Goal: Check status: Check status

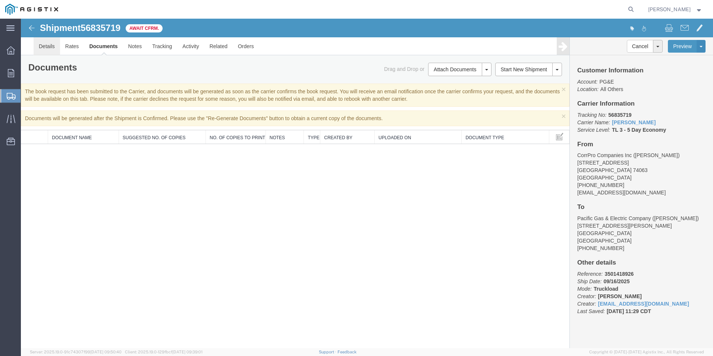
click at [47, 47] on link "Details" at bounding box center [47, 46] width 26 height 18
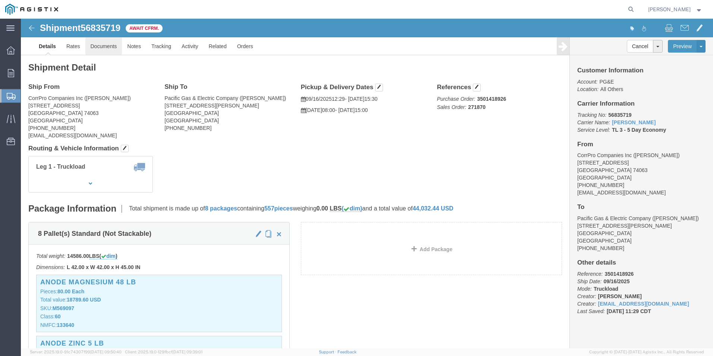
click link "Documents"
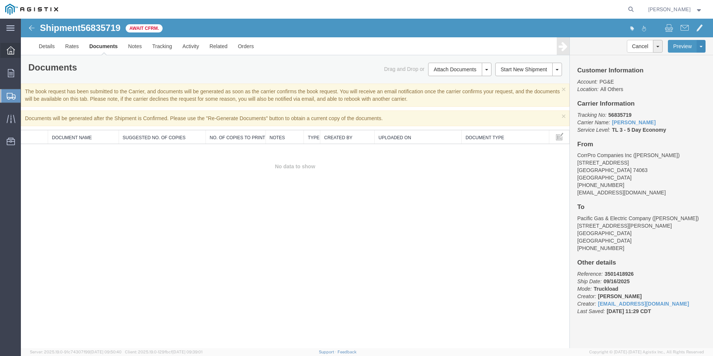
click at [12, 49] on icon at bounding box center [11, 50] width 8 height 8
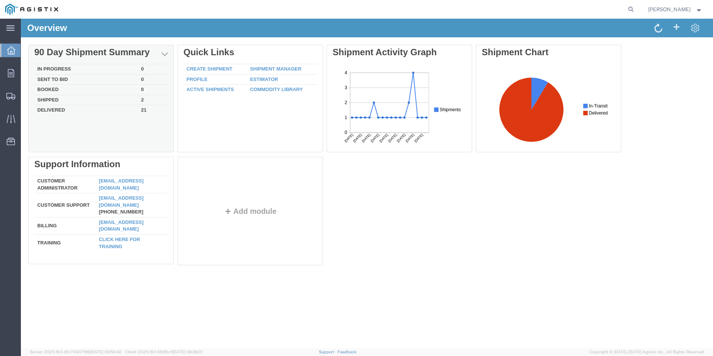
click at [55, 68] on td "In Progress" at bounding box center [86, 69] width 104 height 10
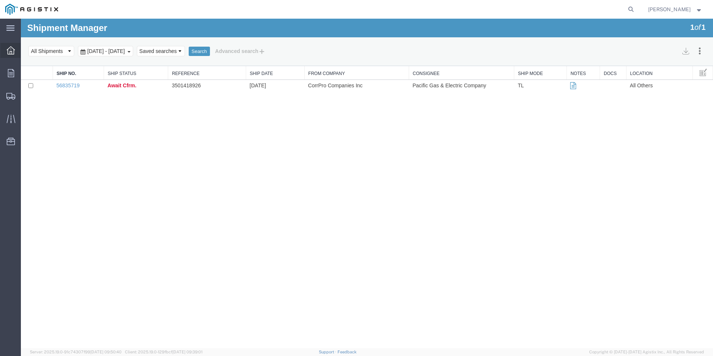
click at [9, 51] on icon at bounding box center [11, 50] width 8 height 8
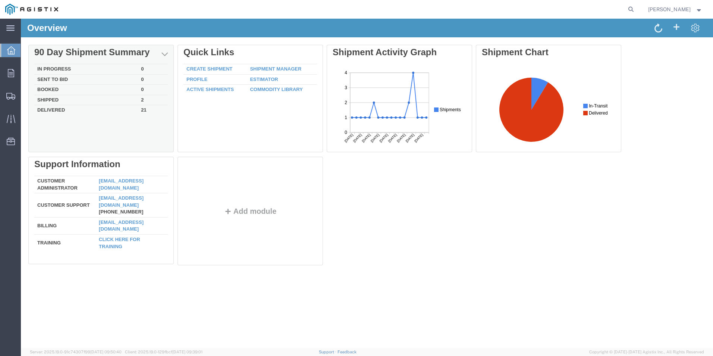
click at [55, 99] on td "Shipped" at bounding box center [86, 100] width 104 height 10
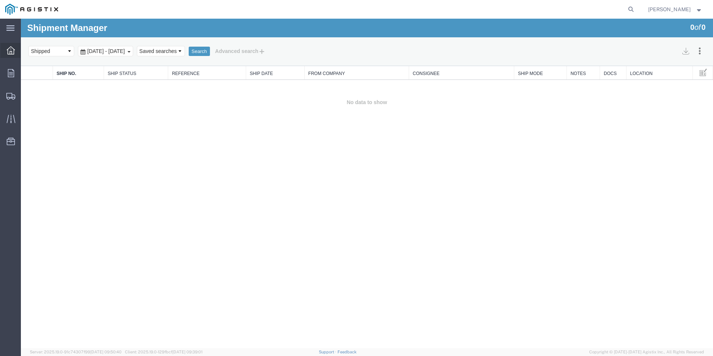
click at [9, 52] on icon at bounding box center [11, 50] width 8 height 8
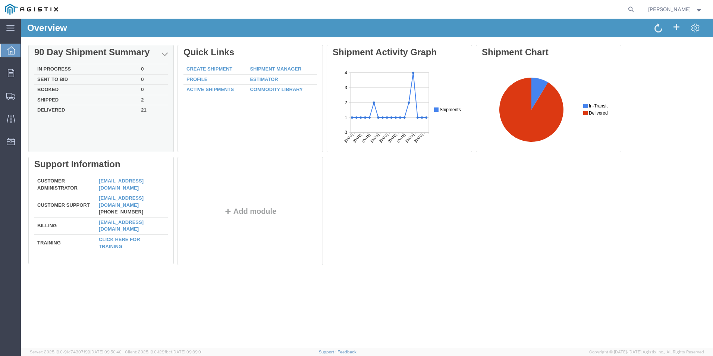
click at [50, 68] on td "In Progress" at bounding box center [86, 69] width 104 height 10
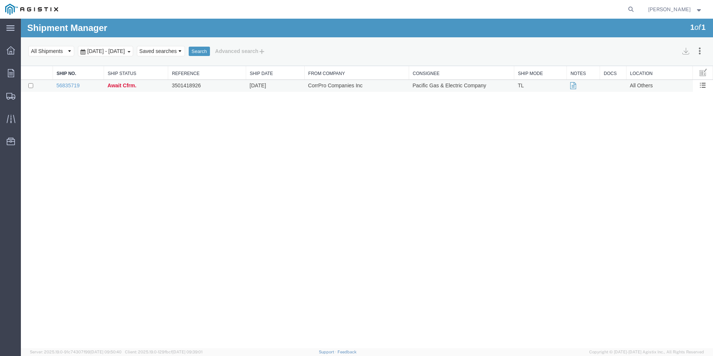
click at [115, 87] on span "Await Cfrm." at bounding box center [121, 85] width 29 height 6
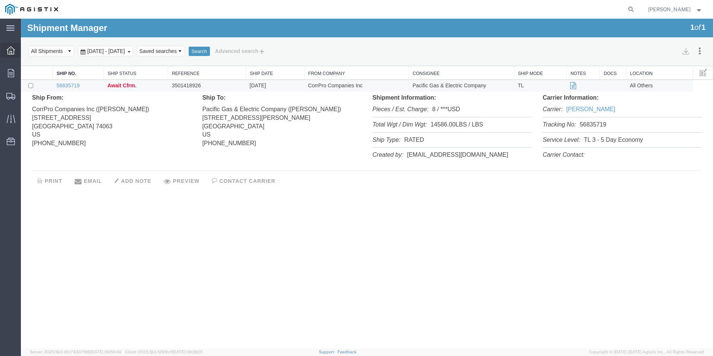
click at [6, 52] on div at bounding box center [10, 50] width 21 height 15
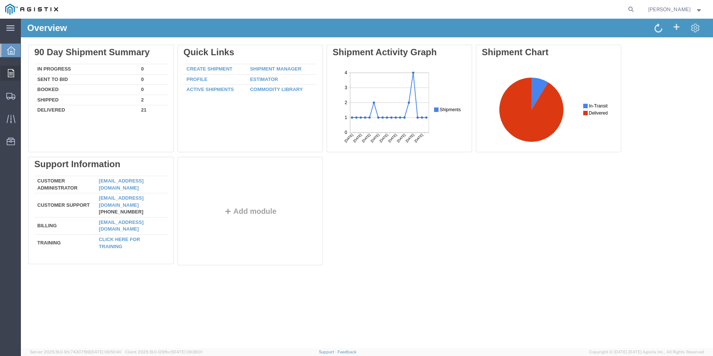
click at [26, 68] on span "Orders" at bounding box center [23, 73] width 5 height 15
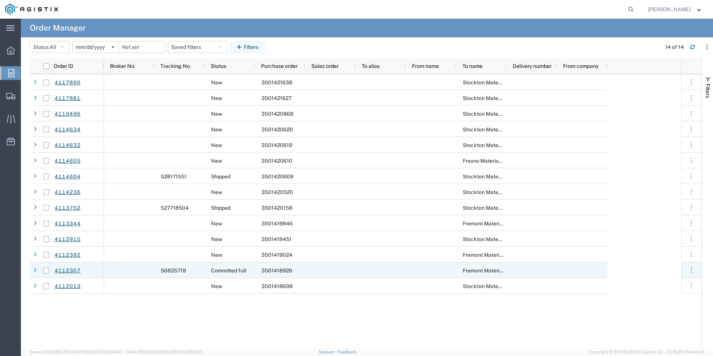
click at [228, 271] on span "Committed full" at bounding box center [228, 271] width 35 height 6
